Goal: Task Accomplishment & Management: Use online tool/utility

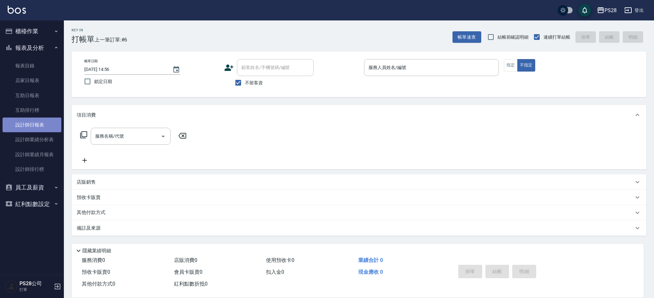
click at [47, 127] on link "設計師日報表" at bounding box center [32, 125] width 59 height 15
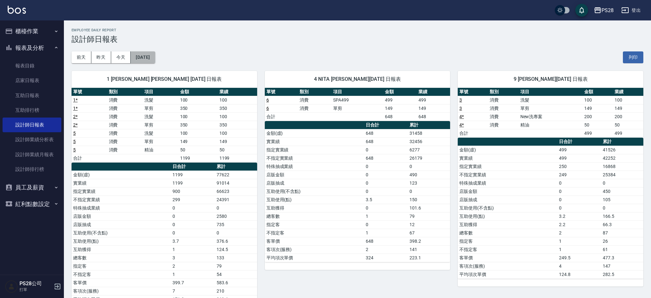
click at [144, 59] on button "[DATE]" at bounding box center [143, 57] width 24 height 12
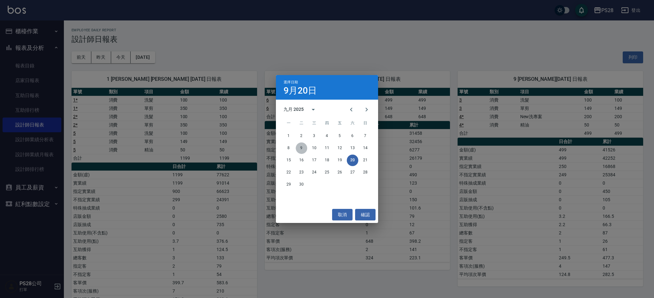
click at [298, 147] on button "9" at bounding box center [301, 147] width 11 height 11
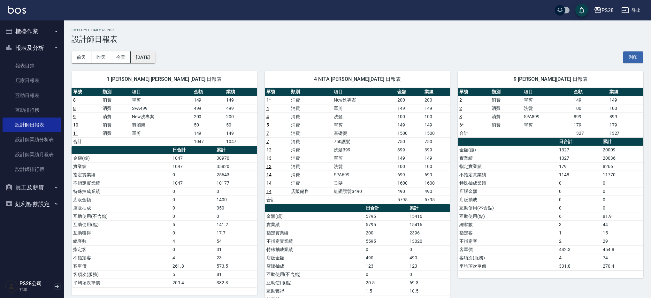
click at [155, 57] on button "[DATE]" at bounding box center [143, 57] width 24 height 12
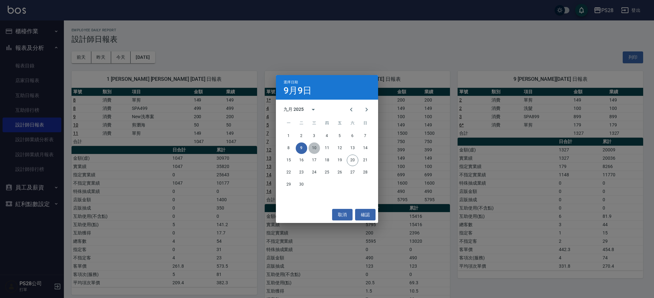
click at [317, 150] on button "10" at bounding box center [314, 147] width 11 height 11
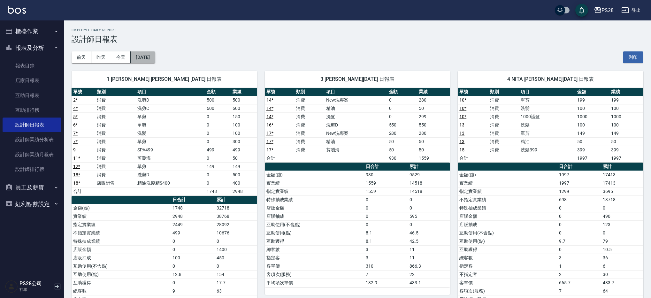
click at [150, 60] on button "[DATE]" at bounding box center [143, 57] width 24 height 12
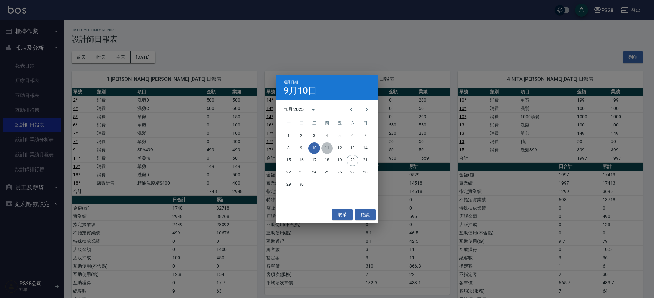
click at [326, 149] on button "11" at bounding box center [326, 147] width 11 height 11
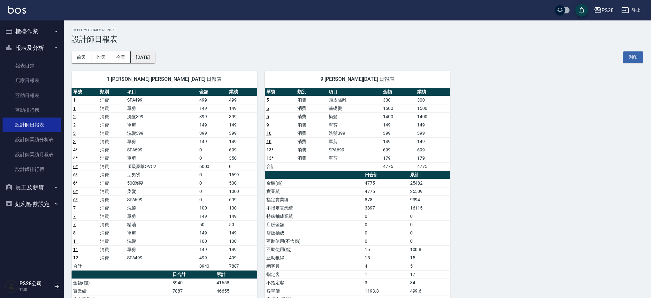
click at [147, 55] on button "[DATE]" at bounding box center [143, 57] width 24 height 12
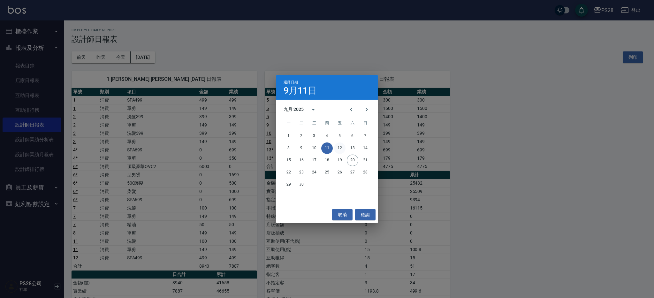
click at [341, 150] on button "12" at bounding box center [339, 147] width 11 height 11
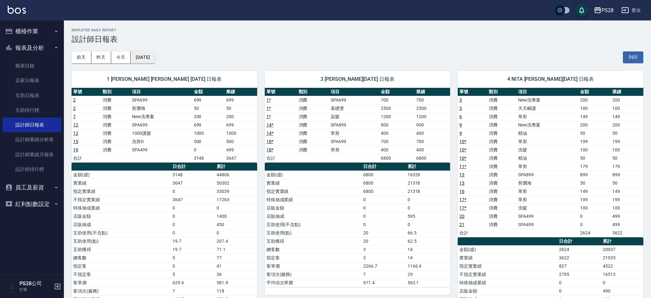
click at [155, 53] on button "[DATE]" at bounding box center [143, 57] width 24 height 12
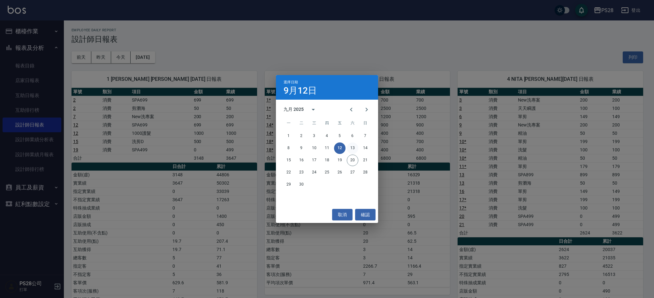
click at [353, 148] on button "13" at bounding box center [352, 147] width 11 height 11
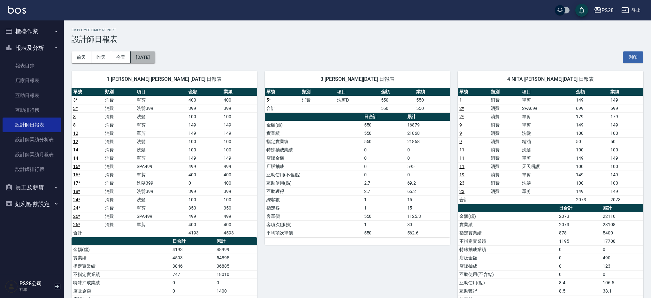
click at [155, 56] on button "[DATE]" at bounding box center [143, 57] width 24 height 12
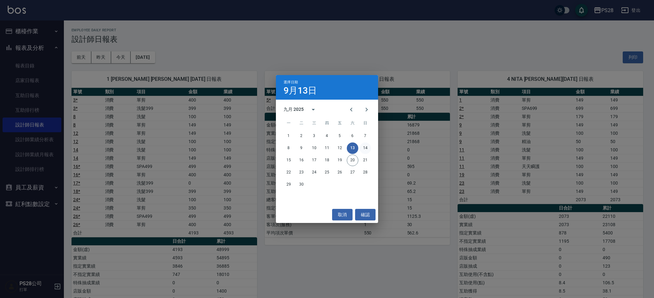
click at [361, 147] on button "14" at bounding box center [365, 147] width 11 height 11
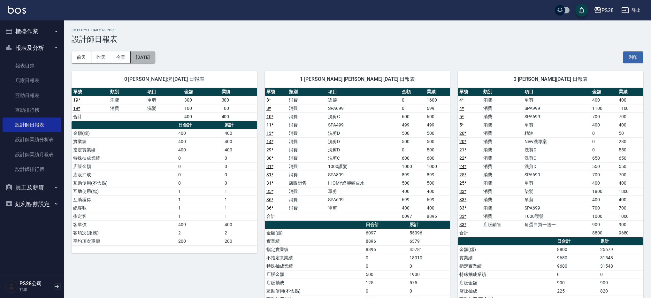
click at [145, 62] on button "[DATE]" at bounding box center [143, 57] width 24 height 12
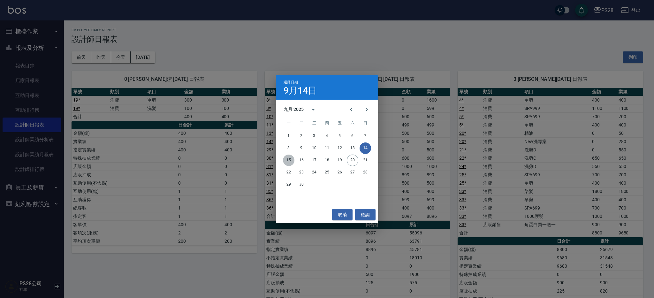
click at [291, 161] on button "15" at bounding box center [288, 160] width 11 height 11
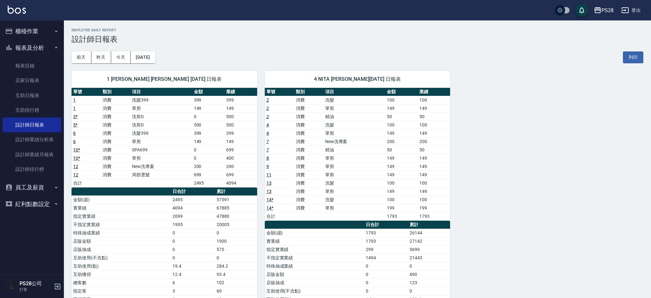
click at [168, 58] on div "[DATE] [DATE] [DATE] [DATE] 列印" at bounding box center [358, 57] width 572 height 27
click at [155, 58] on button "[DATE]" at bounding box center [143, 57] width 24 height 12
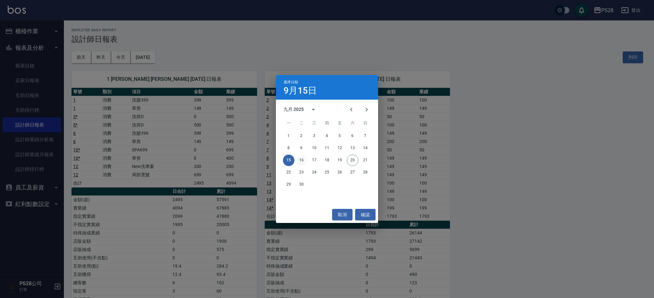
click at [305, 161] on button "16" at bounding box center [301, 160] width 11 height 11
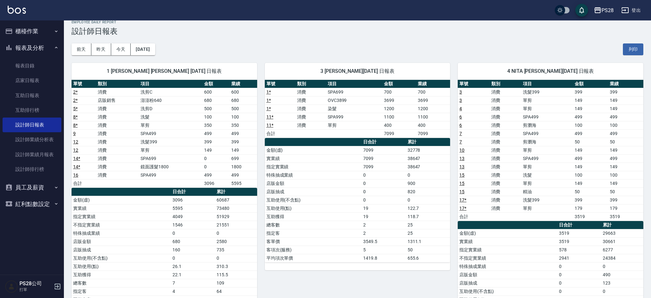
click at [153, 57] on div "1 [PERSON_NAME] [PERSON_NAME] [DATE] 日報表 單號 類別 項目 金額 業績 2 * 消費 洗剪C 600 600 2 * …" at bounding box center [160, 212] width 193 height 315
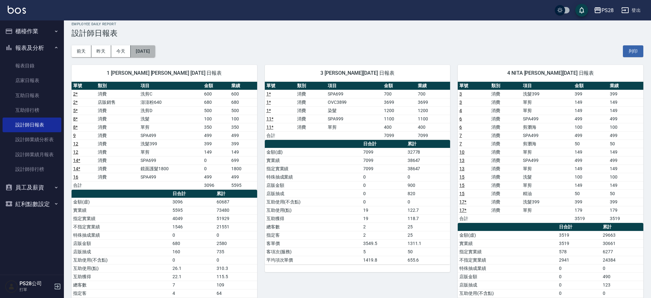
click at [155, 52] on button "[DATE]" at bounding box center [143, 51] width 24 height 12
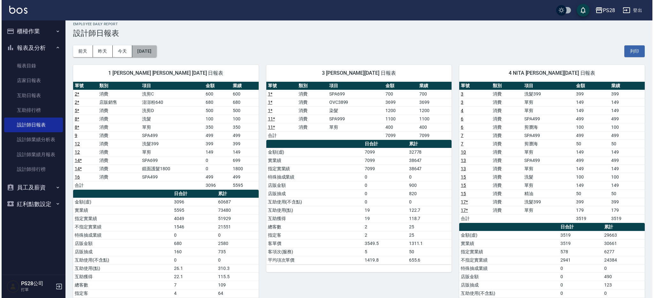
scroll to position [5, 0]
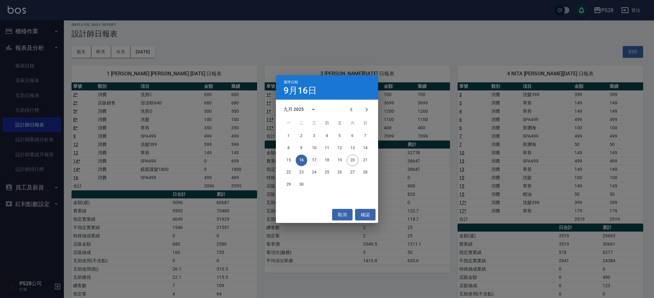
click at [316, 159] on button "17" at bounding box center [314, 160] width 11 height 11
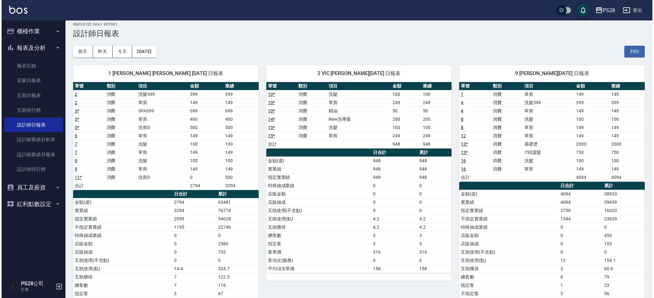
scroll to position [6, 0]
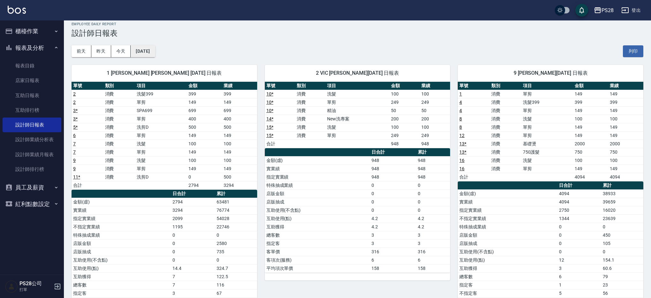
click at [155, 51] on button "[DATE]" at bounding box center [143, 51] width 24 height 12
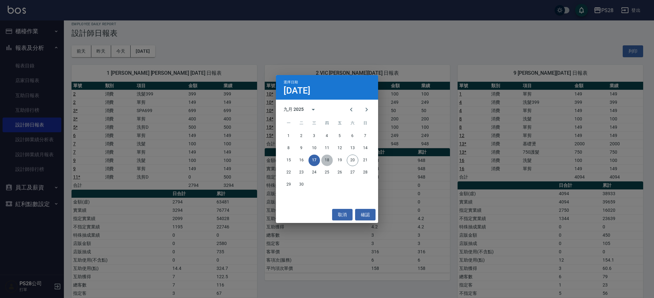
click at [329, 163] on button "18" at bounding box center [326, 160] width 11 height 11
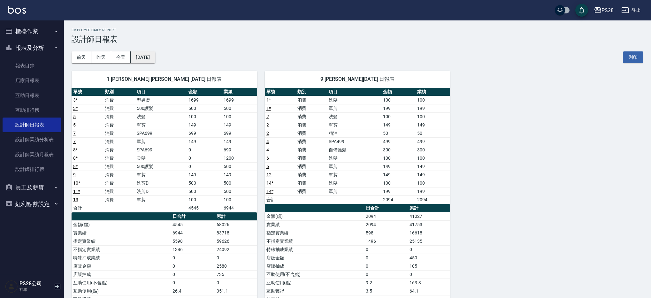
click at [147, 54] on button "[DATE]" at bounding box center [143, 57] width 24 height 12
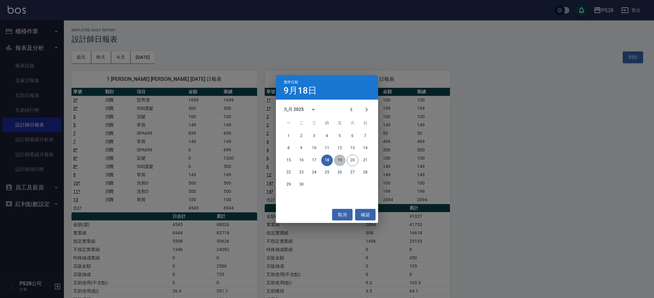
click at [338, 160] on button "19" at bounding box center [339, 160] width 11 height 11
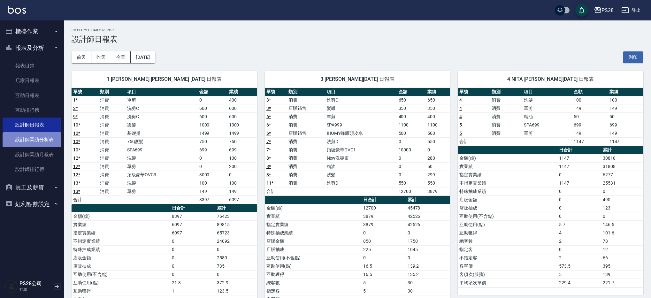
click at [43, 145] on link "設計師業績分析表" at bounding box center [32, 139] width 59 height 15
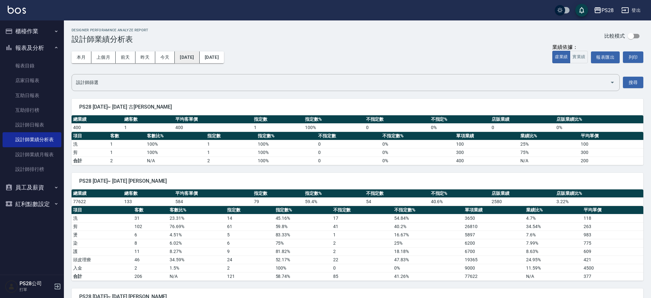
click at [199, 62] on button "[DATE]" at bounding box center [187, 57] width 25 height 12
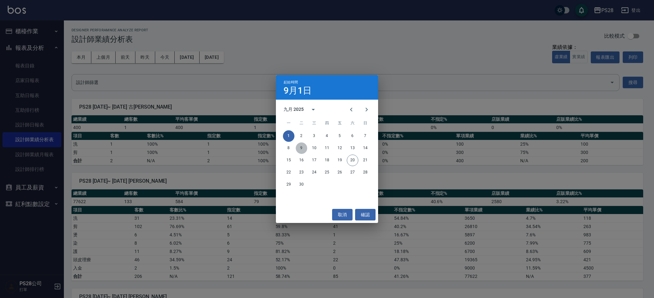
click at [303, 148] on button "9" at bounding box center [301, 147] width 11 height 11
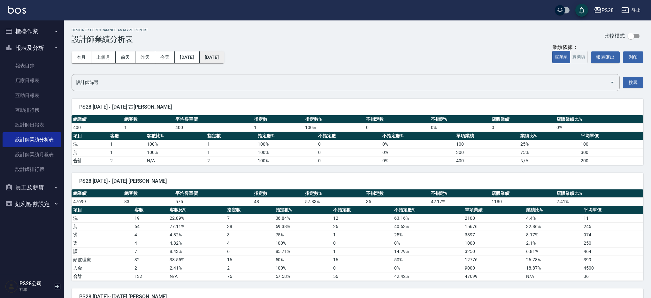
click at [218, 55] on button "[DATE]" at bounding box center [212, 57] width 24 height 12
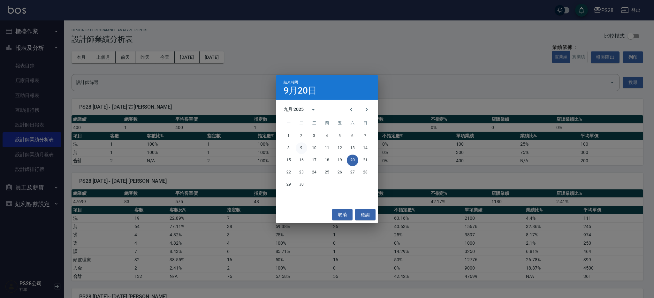
click at [300, 146] on button "9" at bounding box center [301, 147] width 11 height 11
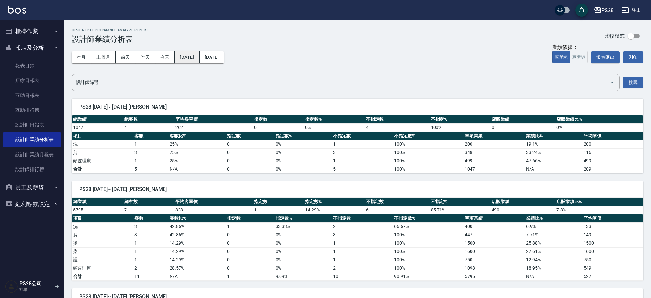
click at [199, 61] on button "[DATE]" at bounding box center [187, 57] width 25 height 12
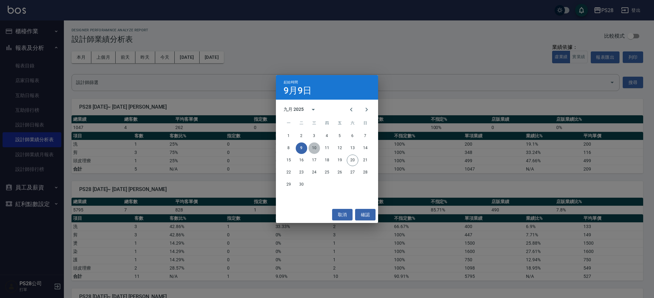
click at [313, 148] on button "10" at bounding box center [314, 147] width 11 height 11
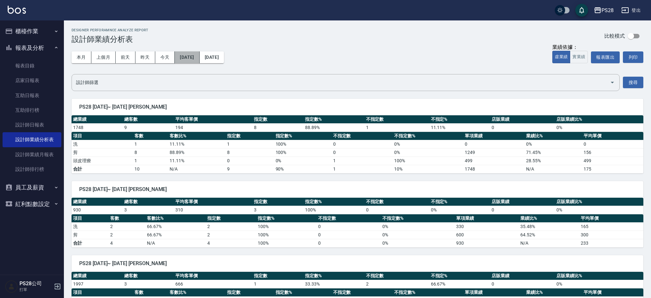
click at [196, 60] on button "[DATE]" at bounding box center [187, 57] width 25 height 12
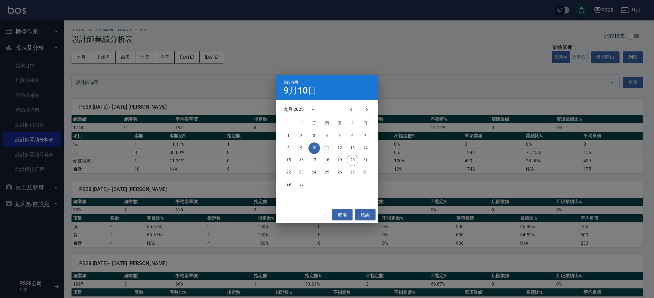
click at [323, 147] on button "11" at bounding box center [326, 147] width 11 height 11
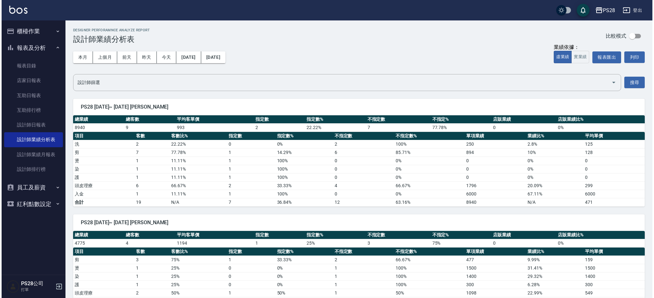
scroll to position [15, 0]
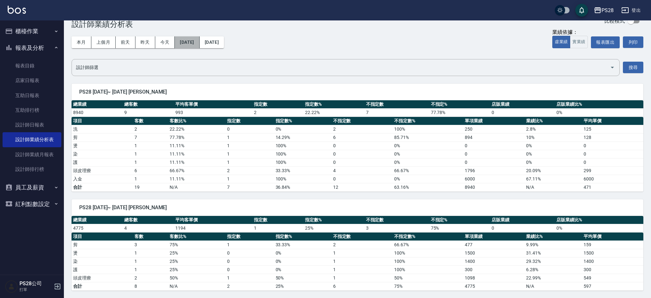
click at [189, 43] on button "[DATE]" at bounding box center [187, 42] width 25 height 12
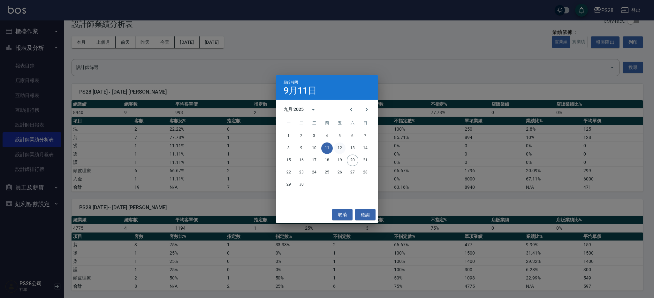
click at [341, 151] on button "12" at bounding box center [339, 147] width 11 height 11
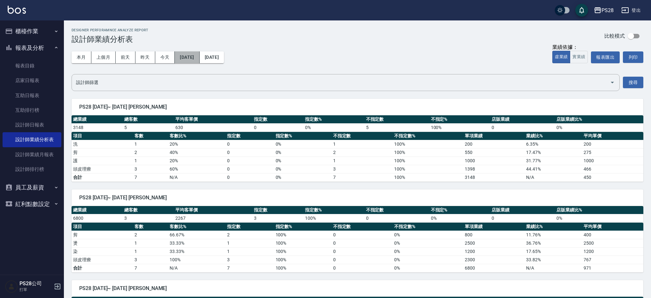
click at [183, 60] on button "[DATE]" at bounding box center [187, 57] width 25 height 12
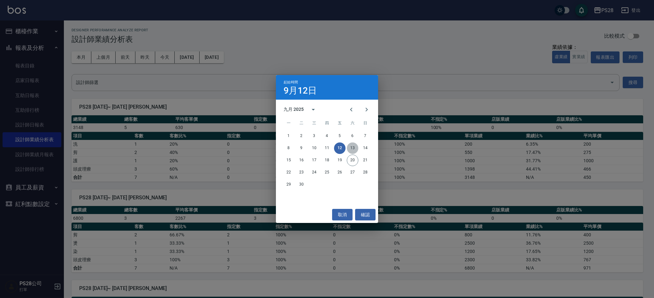
click at [356, 149] on button "13" at bounding box center [352, 147] width 11 height 11
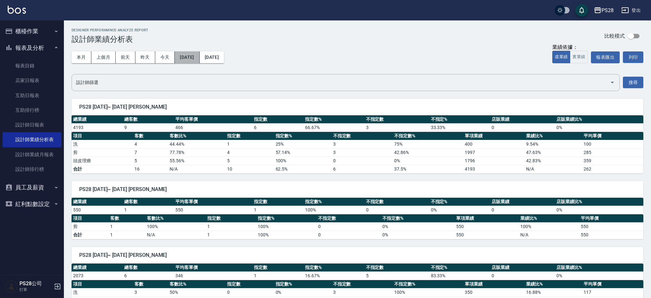
click at [199, 62] on button "[DATE]" at bounding box center [187, 57] width 25 height 12
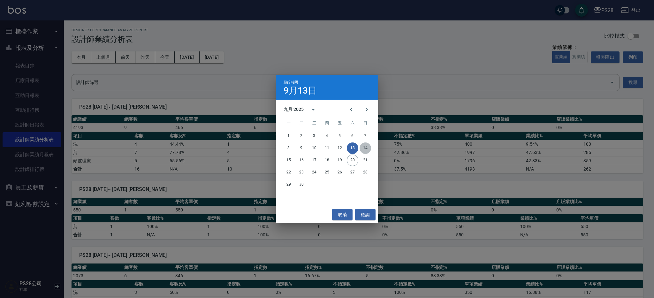
click at [363, 151] on button "14" at bounding box center [365, 147] width 11 height 11
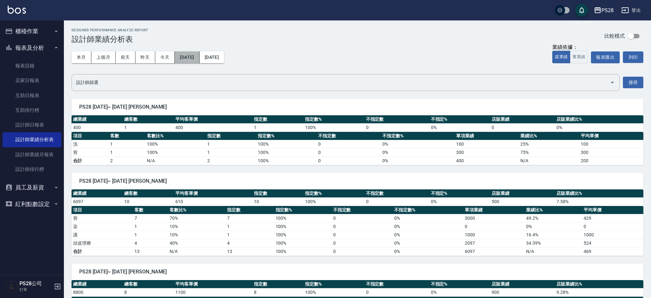
click at [199, 55] on button "[DATE]" at bounding box center [187, 57] width 25 height 12
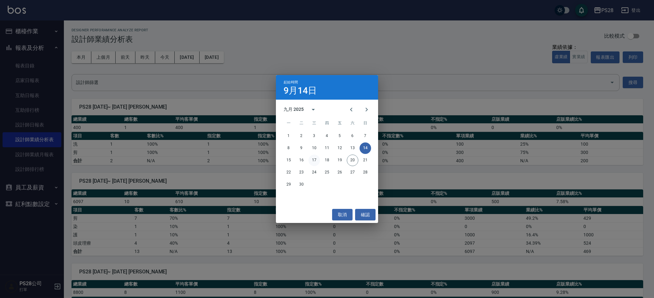
click at [317, 161] on button "17" at bounding box center [314, 160] width 11 height 11
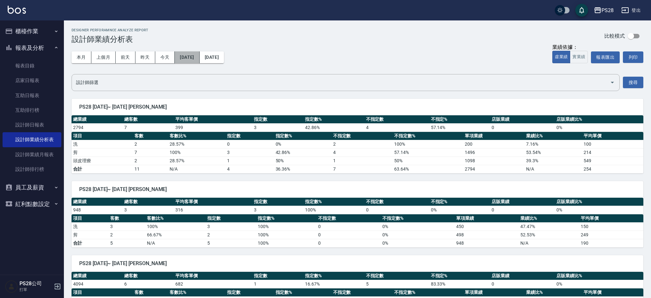
click at [186, 53] on button "[DATE]" at bounding box center [187, 57] width 25 height 12
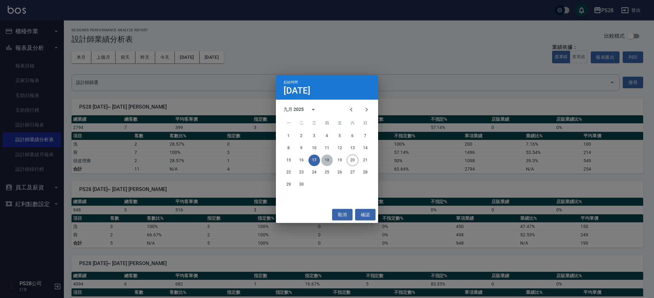
click at [328, 164] on button "18" at bounding box center [326, 160] width 11 height 11
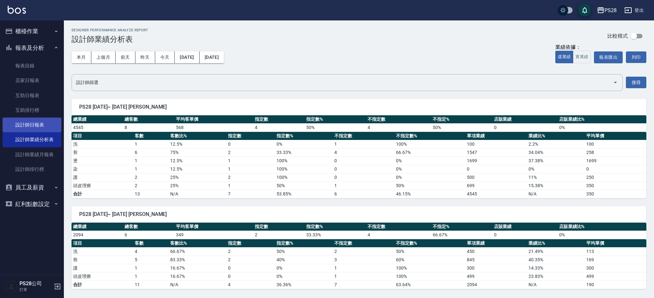
click at [38, 127] on link "設計師日報表" at bounding box center [32, 125] width 59 height 15
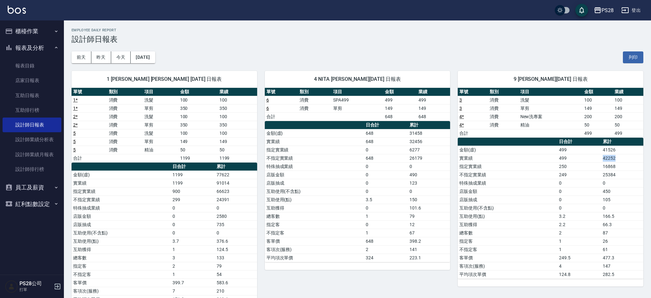
drag, startPoint x: 600, startPoint y: 158, endPoint x: 637, endPoint y: 160, distance: 37.1
click at [637, 160] on tr "實業績 499 42252" at bounding box center [551, 158] width 186 height 8
drag, startPoint x: 489, startPoint y: 248, endPoint x: 616, endPoint y: 249, distance: 127.4
click at [616, 249] on tr "不指定客 1 61" at bounding box center [551, 249] width 186 height 8
drag, startPoint x: 597, startPoint y: 242, endPoint x: 613, endPoint y: 241, distance: 16.7
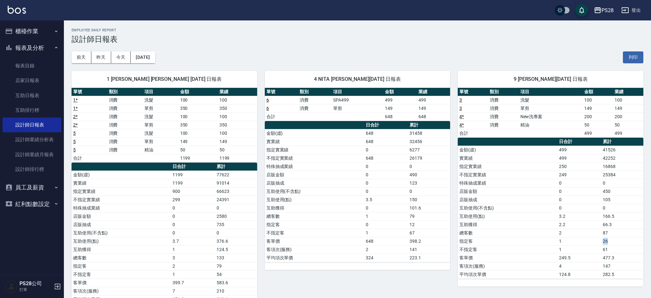
click at [613, 241] on tr "指定客 1 26" at bounding box center [551, 241] width 186 height 8
click at [147, 61] on button "[DATE]" at bounding box center [143, 57] width 24 height 12
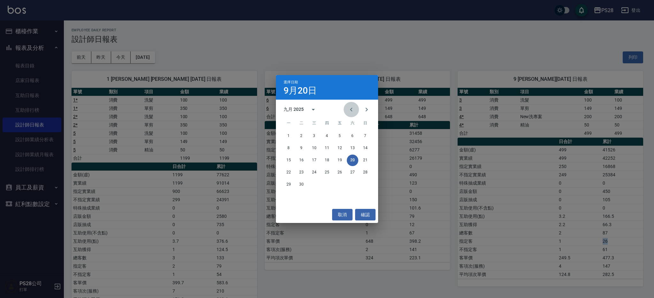
click at [348, 109] on icon "Previous month" at bounding box center [351, 110] width 8 height 8
click at [363, 187] on button "31" at bounding box center [365, 184] width 11 height 11
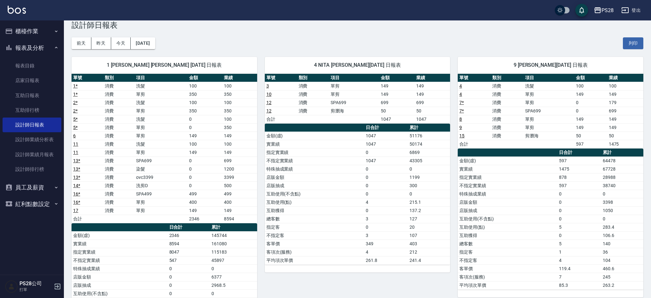
scroll to position [13, 0]
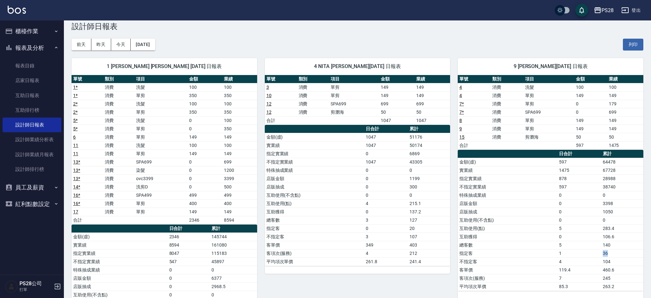
drag, startPoint x: 598, startPoint y: 250, endPoint x: 627, endPoint y: 251, distance: 29.7
click at [627, 251] on tr "指定客 1 36" at bounding box center [551, 253] width 186 height 8
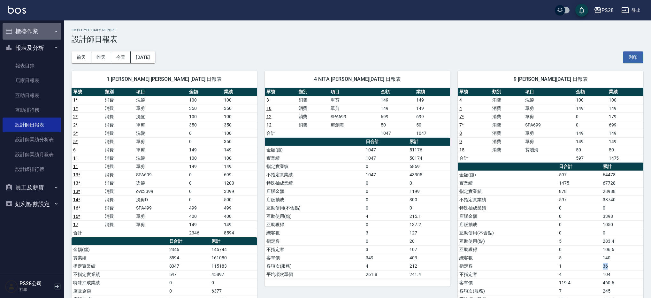
click at [44, 38] on button "櫃檯作業" at bounding box center [32, 31] width 59 height 17
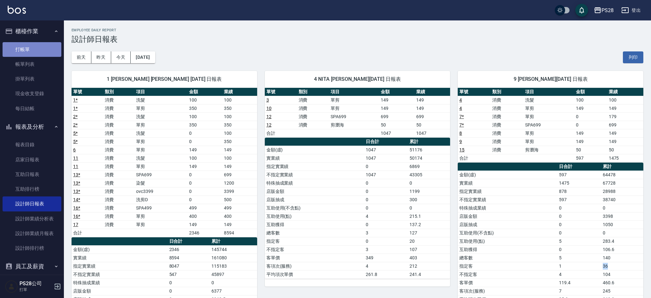
click at [38, 52] on link "打帳單" at bounding box center [32, 49] width 59 height 15
